Goal: Transaction & Acquisition: Obtain resource

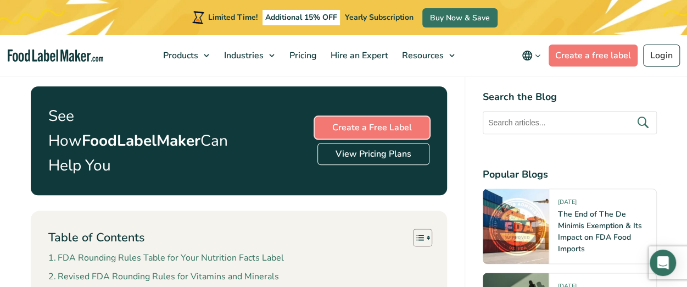
scroll to position [543, 0]
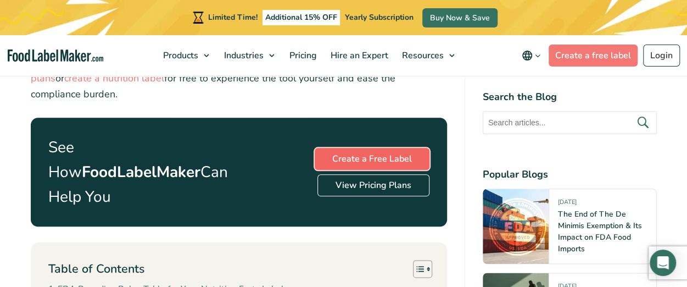
click at [368, 154] on link "Create a Free Label" at bounding box center [372, 159] width 115 height 22
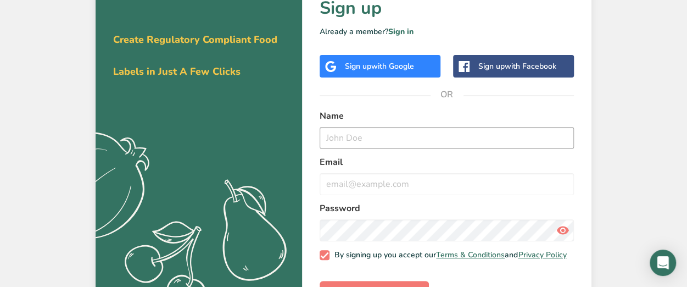
scroll to position [82, 0]
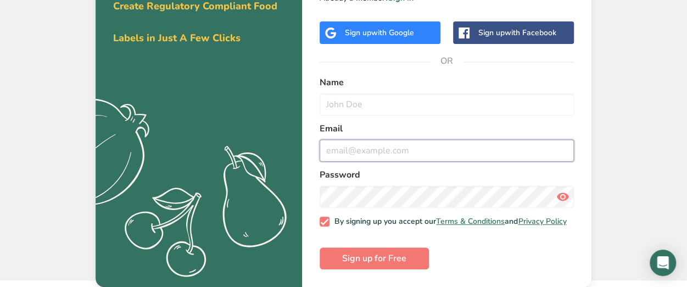
click at [354, 142] on input "email" at bounding box center [447, 151] width 254 height 22
